Goal: Check status: Check status

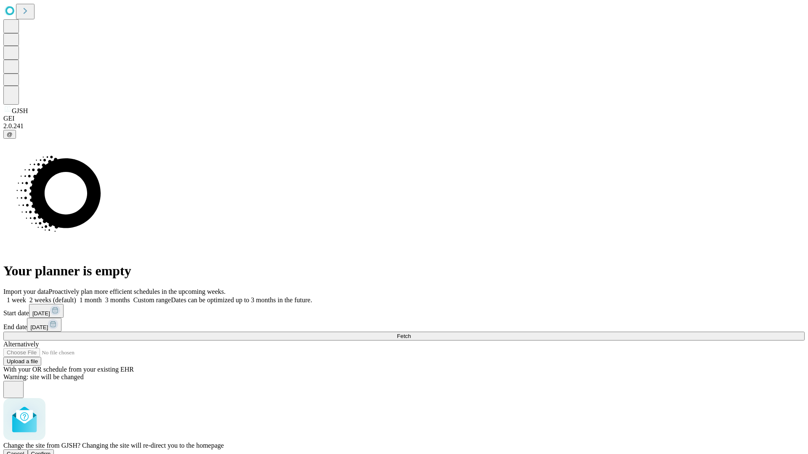
click at [51, 451] on span "Confirm" at bounding box center [41, 454] width 20 height 6
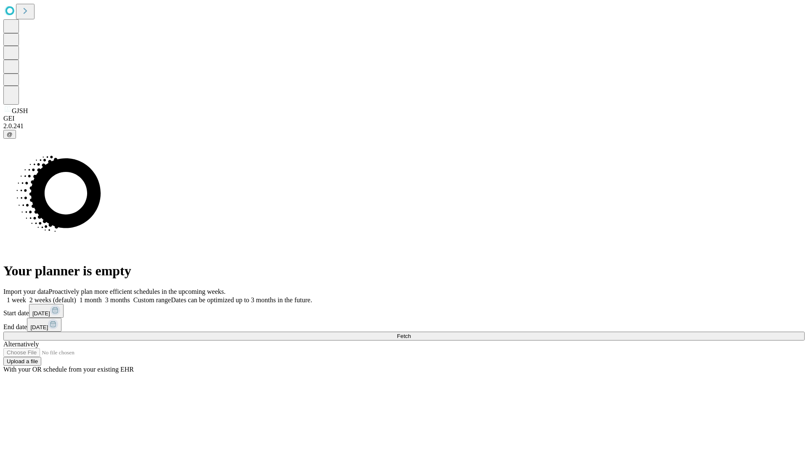
click at [26, 297] on label "1 week" at bounding box center [14, 300] width 23 height 7
click at [411, 333] on span "Fetch" at bounding box center [404, 336] width 14 height 6
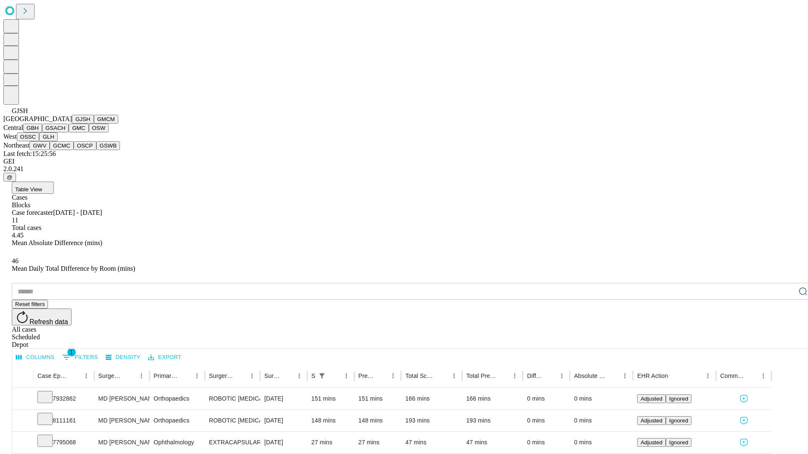
click at [94, 124] on button "GMCM" at bounding box center [106, 119] width 24 height 9
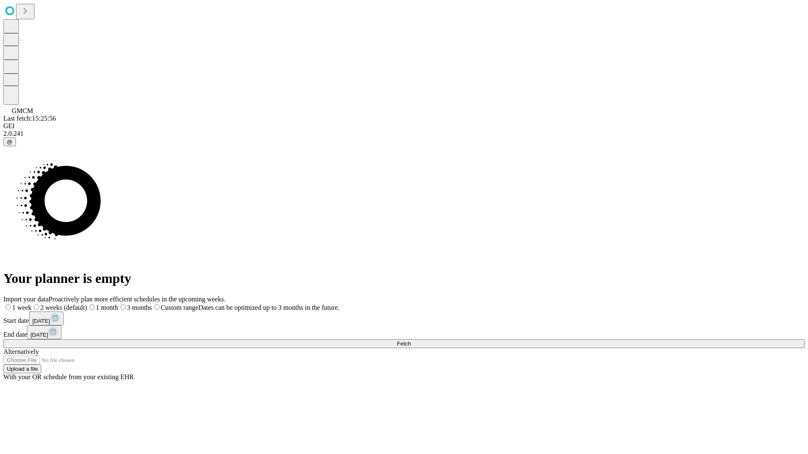
click at [411, 341] on span "Fetch" at bounding box center [404, 344] width 14 height 6
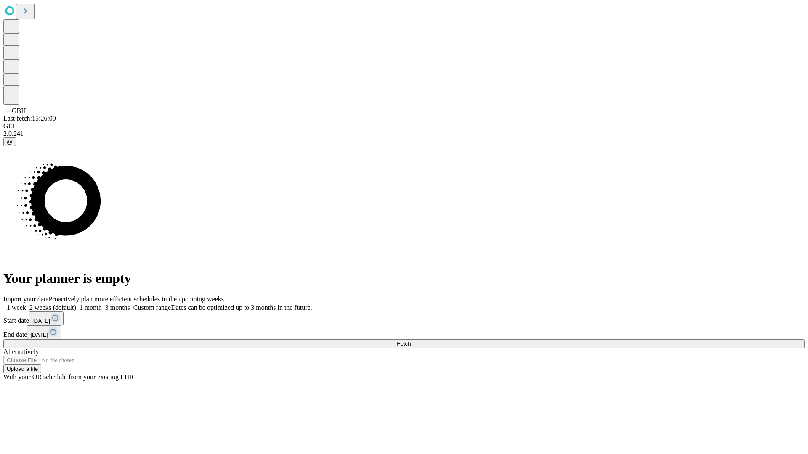
click at [26, 304] on label "1 week" at bounding box center [14, 307] width 23 height 7
click at [411, 341] on span "Fetch" at bounding box center [404, 344] width 14 height 6
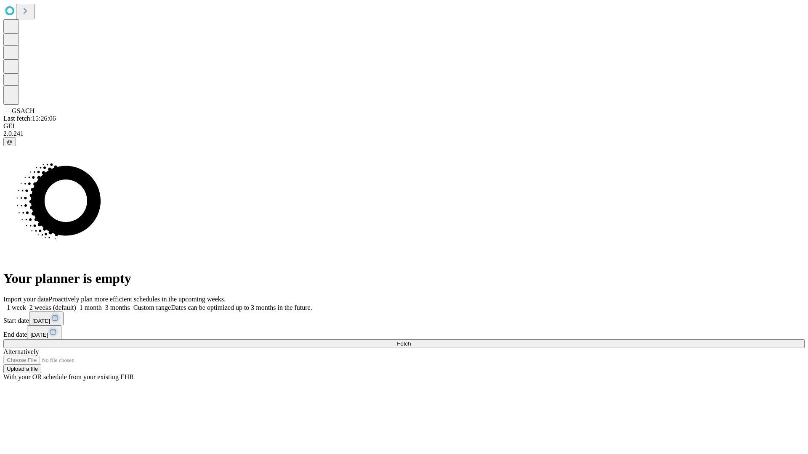
click at [411, 341] on span "Fetch" at bounding box center [404, 344] width 14 height 6
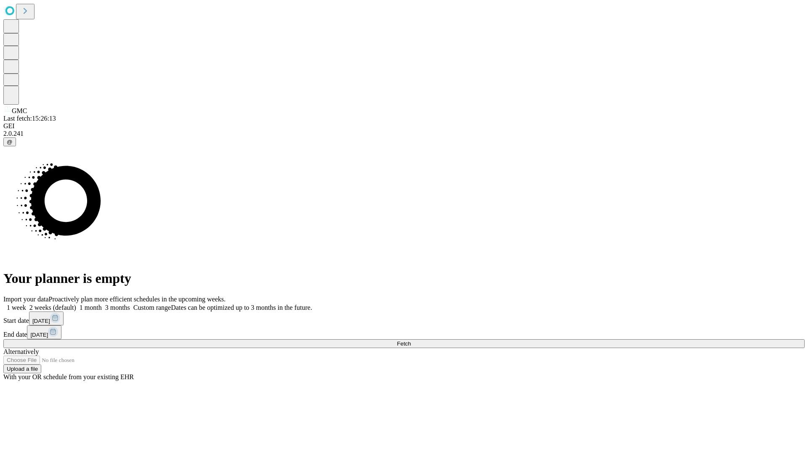
click at [411, 341] on span "Fetch" at bounding box center [404, 344] width 14 height 6
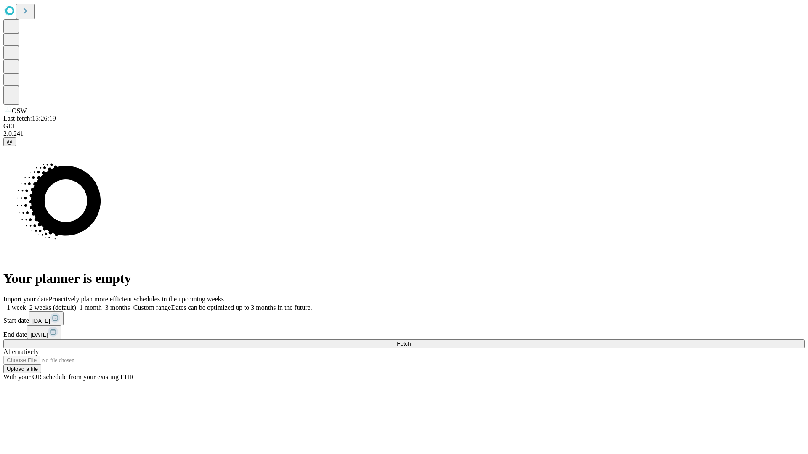
click at [411, 341] on span "Fetch" at bounding box center [404, 344] width 14 height 6
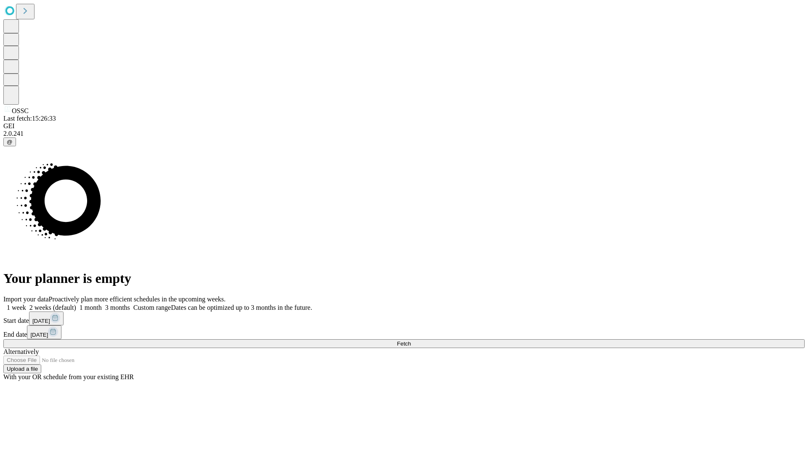
click at [26, 304] on label "1 week" at bounding box center [14, 307] width 23 height 7
click at [411, 341] on span "Fetch" at bounding box center [404, 344] width 14 height 6
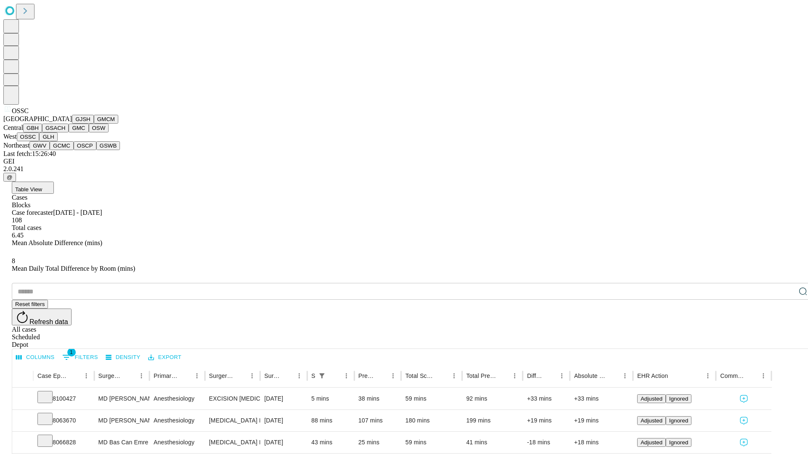
click at [57, 141] on button "GLH" at bounding box center [48, 137] width 18 height 9
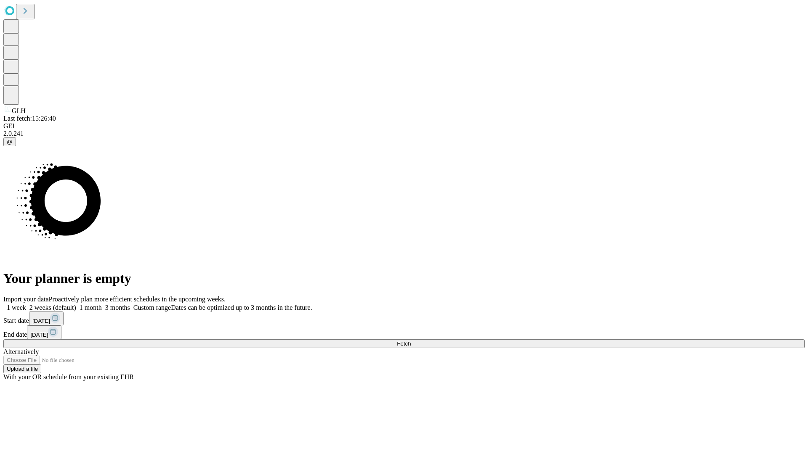
click at [26, 304] on label "1 week" at bounding box center [14, 307] width 23 height 7
click at [411, 341] on span "Fetch" at bounding box center [404, 344] width 14 height 6
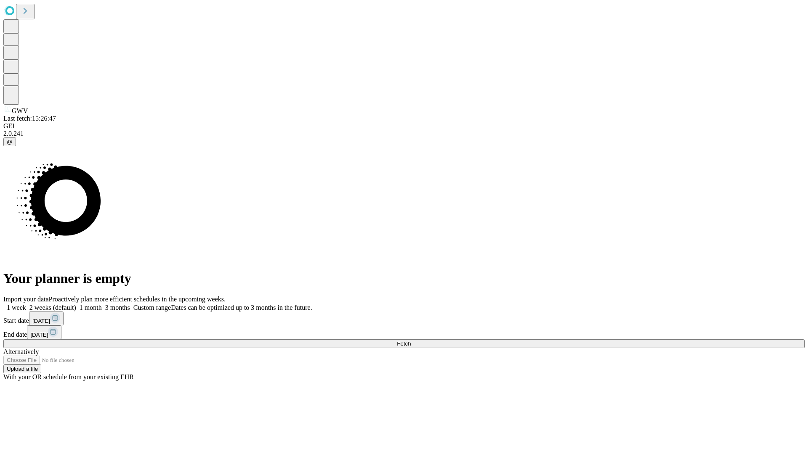
click at [411, 341] on span "Fetch" at bounding box center [404, 344] width 14 height 6
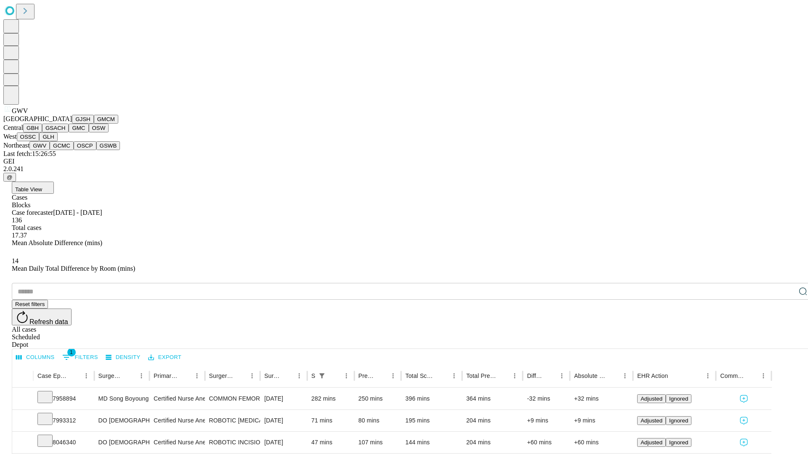
click at [65, 150] on button "GCMC" at bounding box center [62, 145] width 24 height 9
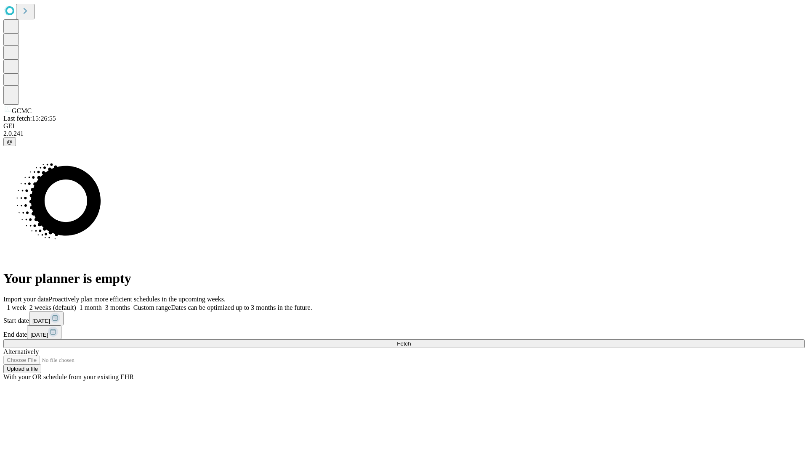
click at [26, 304] on label "1 week" at bounding box center [14, 307] width 23 height 7
click at [411, 341] on span "Fetch" at bounding box center [404, 344] width 14 height 6
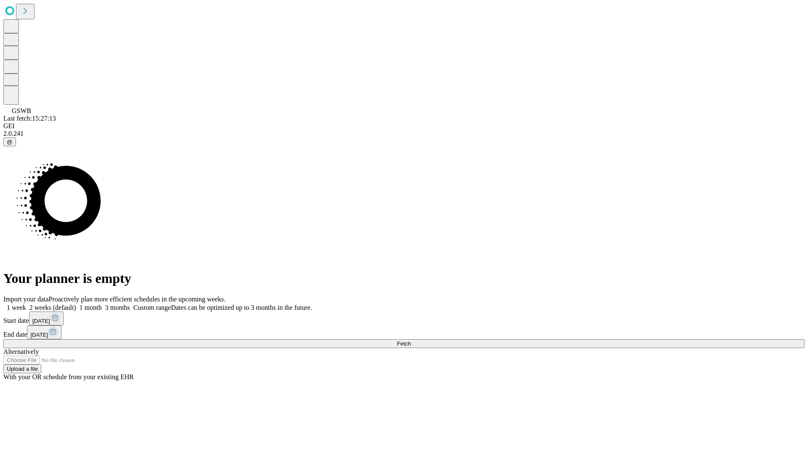
click at [26, 304] on label "1 week" at bounding box center [14, 307] width 23 height 7
click at [411, 341] on span "Fetch" at bounding box center [404, 344] width 14 height 6
